Goal: Information Seeking & Learning: Learn about a topic

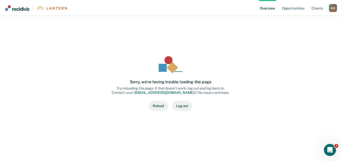
click at [155, 110] on button "Reload" at bounding box center [158, 106] width 19 height 10
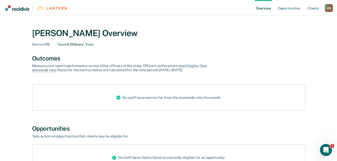
click at [78, 44] on div "Team : 4 Officers View" at bounding box center [76, 44] width 36 height 4
click at [77, 46] on div "Team : 4 Officers View" at bounding box center [76, 44] width 36 height 4
click at [98, 46] on div "District : 70 Team : 4 Officers View" at bounding box center [168, 44] width 273 height 4
click at [87, 44] on button "View" at bounding box center [89, 44] width 8 height 4
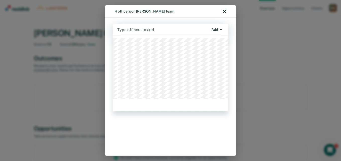
click at [139, 29] on div at bounding box center [162, 30] width 91 height 6
type input "BIB"
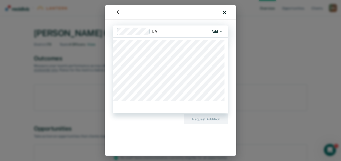
type input "LAK"
click at [207, 32] on div at bounding box center [199, 32] width 20 height 6
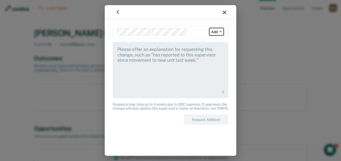
click at [209, 32] on button "Add" at bounding box center [216, 32] width 15 height 8
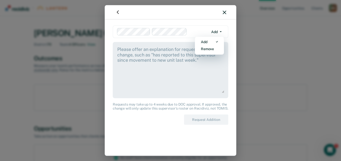
click at [201, 31] on div at bounding box center [198, 32] width 19 height 6
click at [199, 34] on div at bounding box center [198, 32] width 19 height 6
click at [164, 47] on textarea at bounding box center [171, 69] width 108 height 47
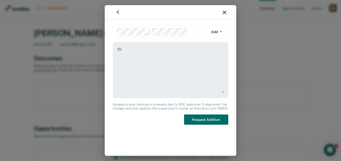
type textarea "t"
type textarea "assigned to my team"
click at [223, 13] on div at bounding box center [171, 12] width 132 height 14
click at [224, 10] on div at bounding box center [171, 12] width 132 height 14
click at [224, 13] on icon "button" at bounding box center [225, 13] width 4 height 4
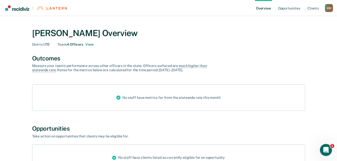
click at [327, 7] on div "M M" at bounding box center [329, 8] width 8 height 8
click at [298, 22] on link "Profile" at bounding box center [309, 23] width 32 height 4
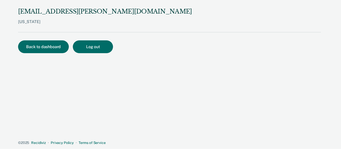
click at [36, 54] on div "Back to dashboard Log out" at bounding box center [169, 52] width 303 height 25
click at [38, 47] on button "Back to dashboard" at bounding box center [43, 46] width 51 height 13
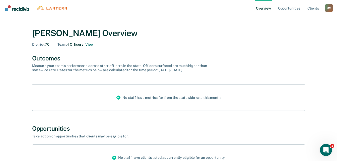
click at [70, 43] on div "Team : 4 Officers View" at bounding box center [76, 44] width 36 height 4
click at [83, 44] on div "Team : 4 Officers View" at bounding box center [76, 44] width 36 height 4
click at [92, 45] on button "View" at bounding box center [89, 44] width 8 height 4
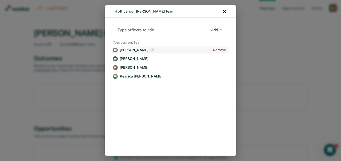
click at [127, 52] on p "Catrina Ashcraft" at bounding box center [134, 50] width 29 height 4
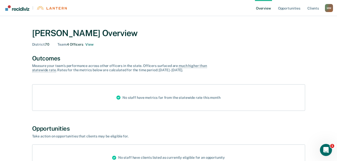
click at [75, 44] on div "Team : 4 Officers View" at bounding box center [76, 44] width 36 height 4
click at [89, 43] on button "View" at bounding box center [89, 44] width 8 height 4
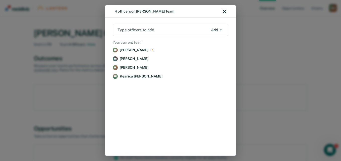
click at [222, 10] on div "4 officers on Mashanna Moore's Team" at bounding box center [171, 11] width 132 height 13
click at [229, 11] on div "4 officers on Mashanna Moore's Team" at bounding box center [171, 11] width 132 height 13
click at [224, 10] on icon "button" at bounding box center [225, 12] width 4 height 4
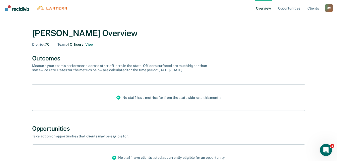
click at [265, 8] on link "Overview" at bounding box center [263, 8] width 17 height 16
click at [289, 8] on link "Opportunities" at bounding box center [289, 8] width 24 height 16
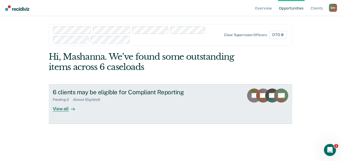
click at [67, 111] on div "View all" at bounding box center [67, 107] width 28 height 10
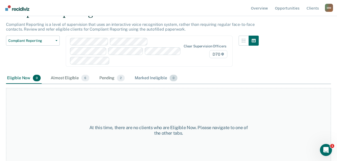
scroll to position [39, 0]
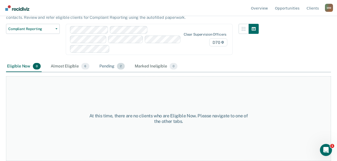
click at [114, 65] on div "Pending 2" at bounding box center [111, 66] width 27 height 11
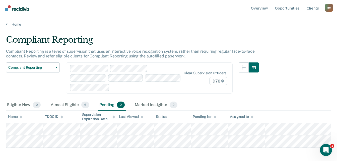
scroll to position [0, 0]
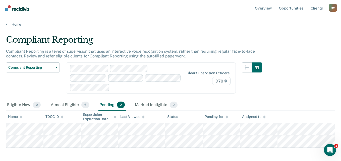
click at [19, 8] on img "Go to Recidiviz Home" at bounding box center [17, 8] width 24 height 6
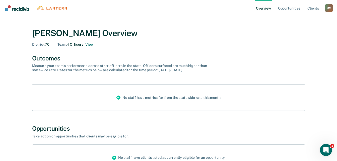
click at [20, 8] on img "Go to Recidiviz Home" at bounding box center [17, 8] width 24 height 6
click at [315, 11] on link "Client s" at bounding box center [314, 8] width 14 height 16
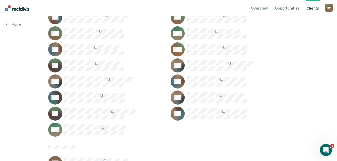
scroll to position [3027, 0]
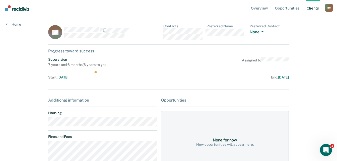
click at [313, 1] on link "Client s" at bounding box center [313, 8] width 14 height 16
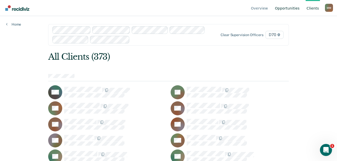
click at [288, 8] on link "Opportunities" at bounding box center [287, 8] width 27 height 16
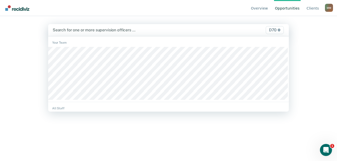
click at [272, 32] on span "D70" at bounding box center [275, 30] width 18 height 8
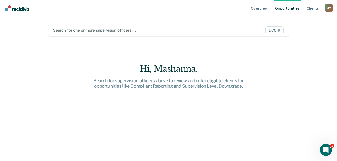
drag, startPoint x: 268, startPoint y: 31, endPoint x: 256, endPoint y: 30, distance: 11.6
click at [267, 31] on div "D70" at bounding box center [250, 30] width 70 height 8
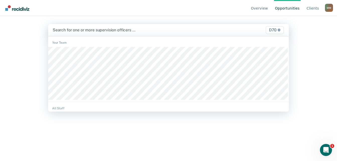
drag, startPoint x: 196, startPoint y: 24, endPoint x: 191, endPoint y: 25, distance: 4.3
click at [194, 24] on div "Search for one or more supervision officers … D70" at bounding box center [168, 30] width 241 height 12
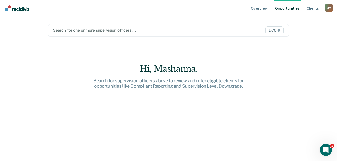
drag, startPoint x: 152, startPoint y: 29, endPoint x: 148, endPoint y: 29, distance: 3.8
click at [151, 29] on div at bounding box center [134, 30] width 162 height 6
click at [123, 23] on main "Search for one or more supervision officers … D70 Hi, Mashanna. Search for supe…" at bounding box center [168, 82] width 253 height 133
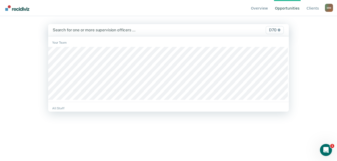
click at [102, 31] on div at bounding box center [134, 30] width 162 height 6
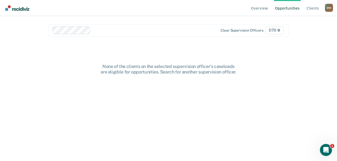
click at [167, 40] on main "option Clayton Grigsby, selected. Clear supervision officers D70 None of the cl…" at bounding box center [168, 82] width 253 height 133
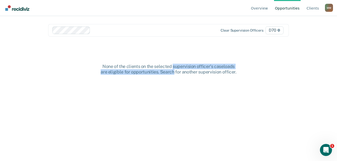
click at [176, 73] on div "None of the clients on the selected supervision officer's caseloads are eligibl…" at bounding box center [168, 69] width 161 height 11
click at [324, 10] on ul "Overview Opportunities Client s" at bounding box center [287, 8] width 75 height 16
click at [326, 9] on div "M M" at bounding box center [329, 8] width 8 height 8
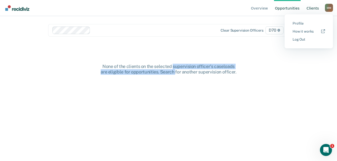
click at [311, 8] on link "Client s" at bounding box center [313, 8] width 14 height 16
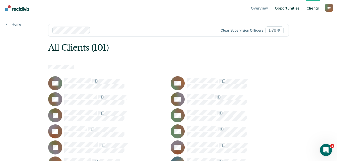
click at [291, 8] on link "Opportunities" at bounding box center [287, 8] width 27 height 16
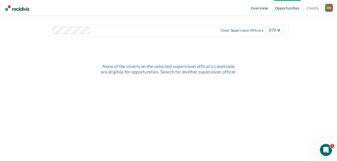
click at [265, 9] on link "Overview" at bounding box center [259, 8] width 19 height 16
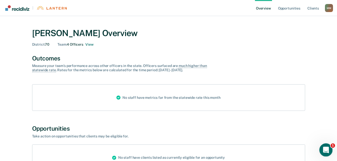
click at [328, 144] on div "Open Intercom Messenger" at bounding box center [325, 149] width 17 height 17
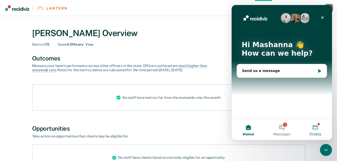
click at [313, 130] on button "Tickets" at bounding box center [315, 130] width 33 height 20
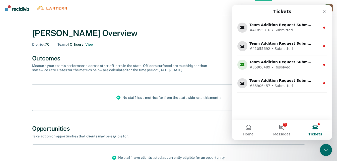
click at [186, 22] on main "Mashanna Moore Overview District : 70 Team : 4 Officers View Outcomes Measure y…" at bounding box center [168, 108] width 337 height 185
drag, startPoint x: 89, startPoint y: 12, endPoint x: 86, endPoint y: 13, distance: 2.9
click at [88, 12] on nav "| Overview Opportunities Client s Mashanna T. Moore M M Profile How it works Lo…" at bounding box center [168, 8] width 329 height 16
click at [22, 11] on link "|" at bounding box center [36, 8] width 64 height 16
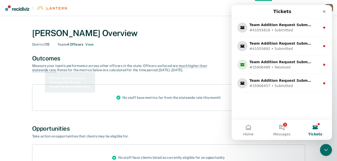
click at [41, 59] on div "Outcomes" at bounding box center [168, 58] width 273 height 7
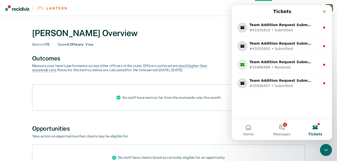
click at [181, 43] on div "District : 70 Team : 4 Officers View" at bounding box center [168, 44] width 273 height 4
click at [327, 13] on div "Close" at bounding box center [324, 11] width 9 height 9
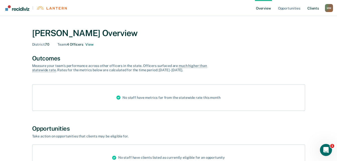
click at [317, 8] on link "Client s" at bounding box center [314, 8] width 14 height 16
